Goal: Use online tool/utility: Utilize a website feature to perform a specific function

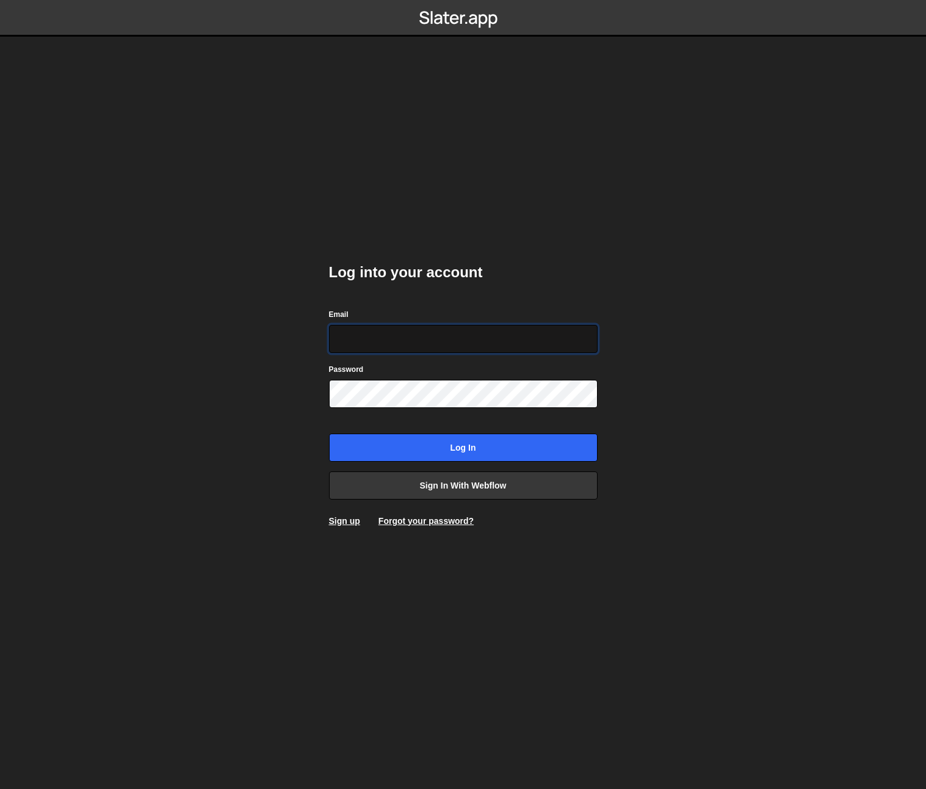
type input "johnbacic@mac.com"
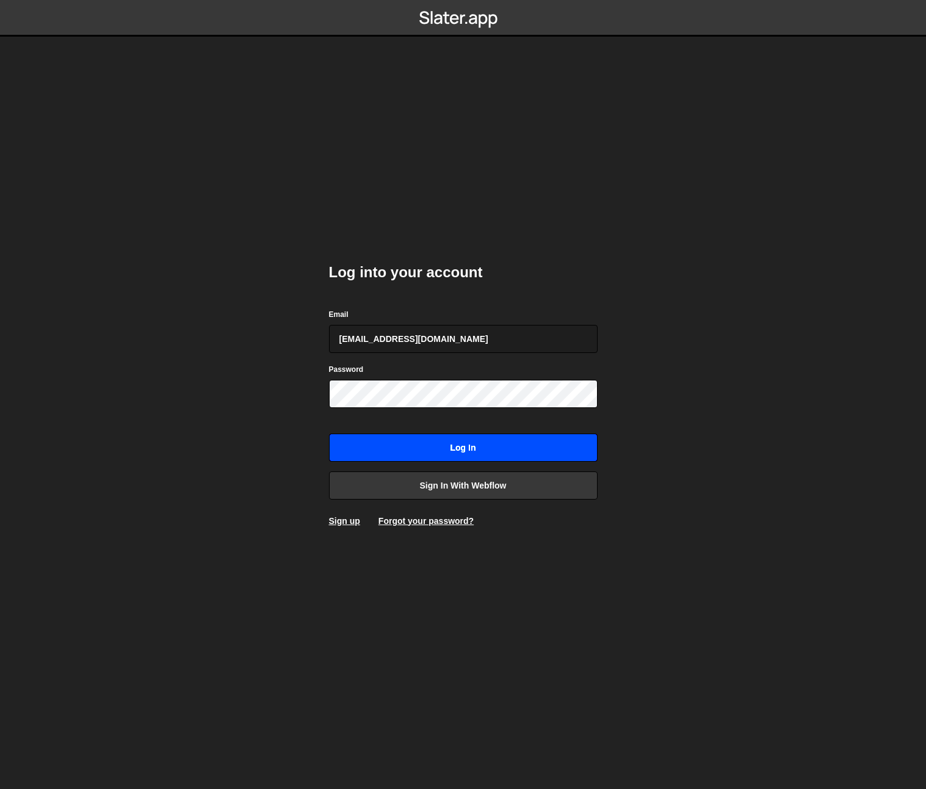
click at [452, 456] on input "Log in" at bounding box center [463, 447] width 269 height 28
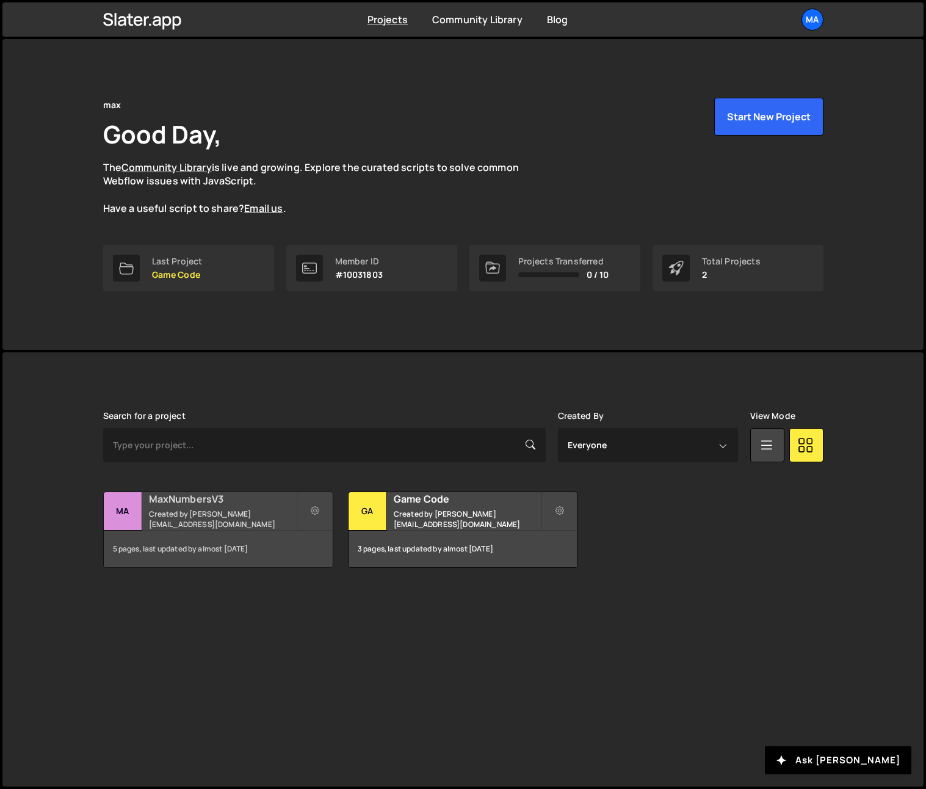
click at [201, 500] on h2 "MaxNumbersV3" at bounding box center [222, 498] width 147 height 13
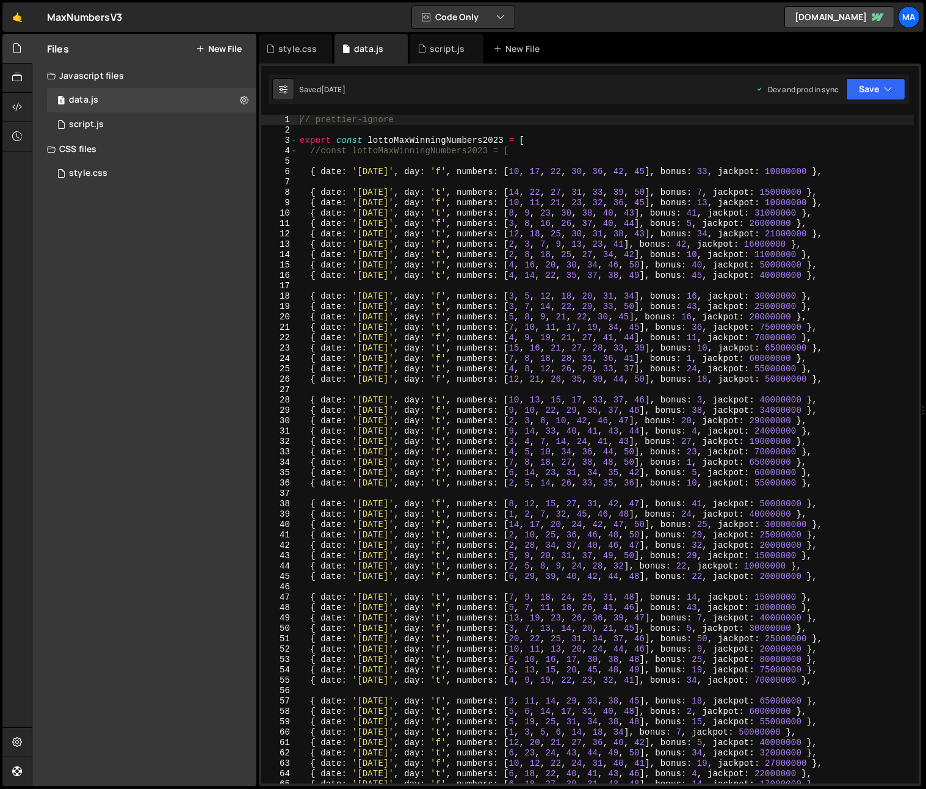
click at [371, 162] on div "// prettier-ignore export const lottoMaxWinningNumbers2023 = [ //const lottoMax…" at bounding box center [605, 459] width 616 height 689
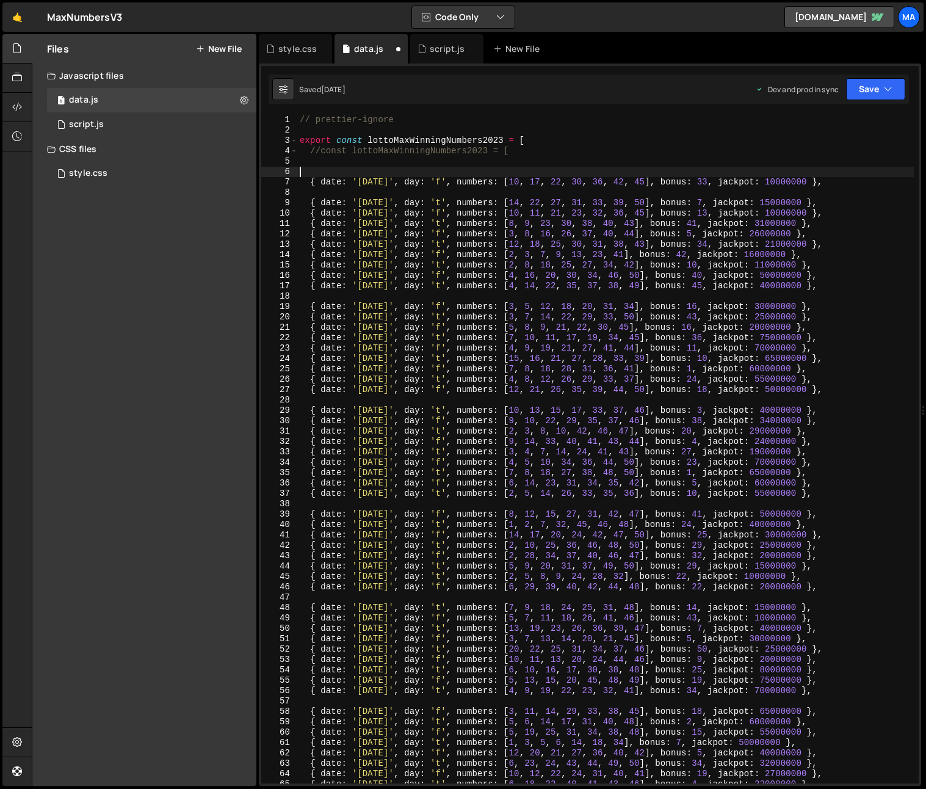
paste textarea "{ date: '[DATE]', day: 't', numbers: [5, 6, 16, 26, 29, 37, 44], bonus: 46, jac…"
type textarea "{ date: '[DATE]', day: 't', numbers: [5, 6, 16, 26, 29, 37, 44], bonus: 46, jac…"
click at [865, 89] on button "Save" at bounding box center [875, 89] width 59 height 22
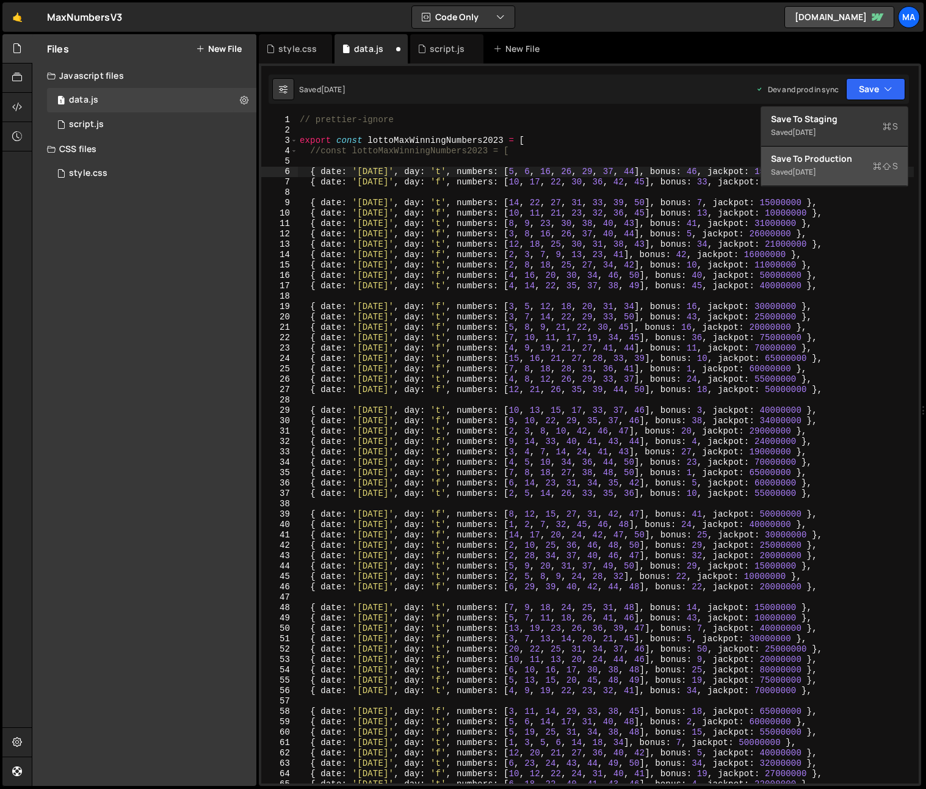
click at [810, 170] on div "[DATE]" at bounding box center [804, 172] width 24 height 10
